Goal: Navigation & Orientation: Find specific page/section

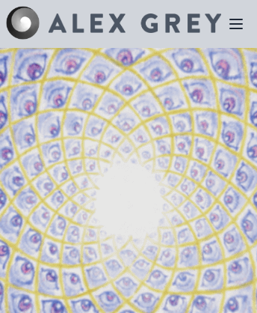
click at [114, 24] on img at bounding box center [135, 22] width 173 height 19
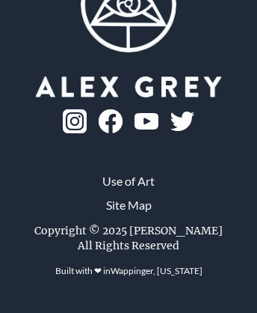
click at [87, 109] on img at bounding box center [75, 121] width 24 height 24
click at [128, 214] on link "Site Map" at bounding box center [129, 205] width 46 height 18
